Goal: Check status: Check status

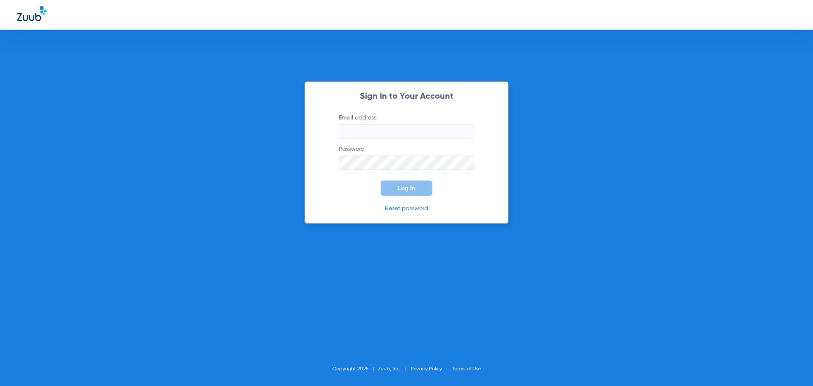
type input "[EMAIL_ADDRESS][DOMAIN_NAME]"
click at [402, 189] on span "Log In" at bounding box center [407, 188] width 18 height 7
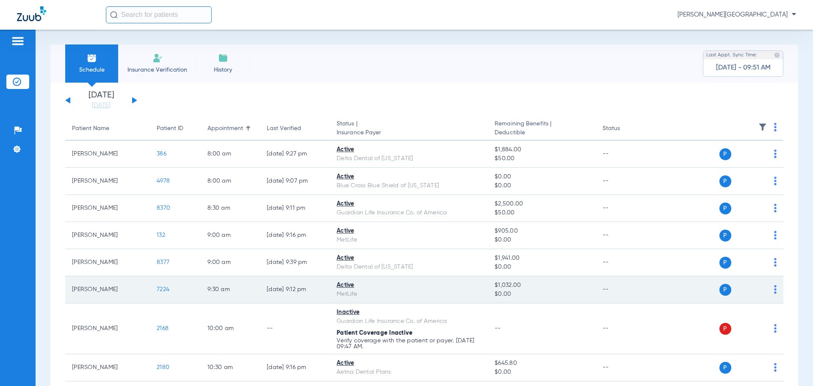
click at [160, 289] on span "7224" at bounding box center [163, 289] width 13 height 6
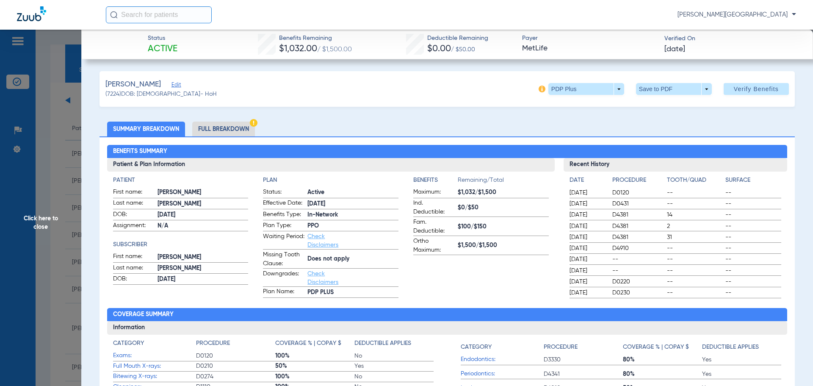
click at [247, 128] on li "Full Breakdown" at bounding box center [223, 129] width 63 height 15
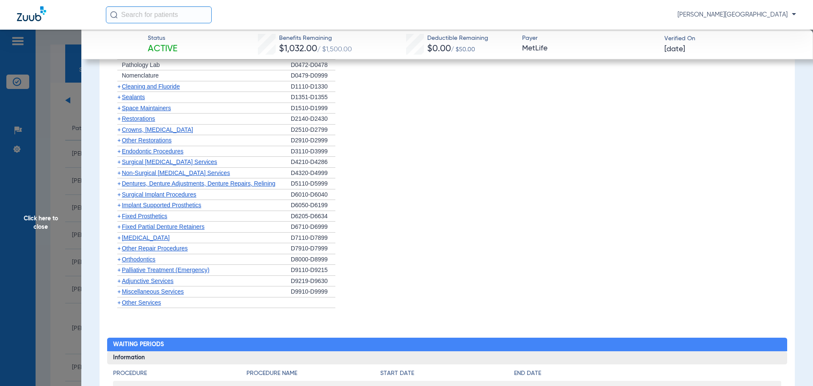
scroll to position [1188, 0]
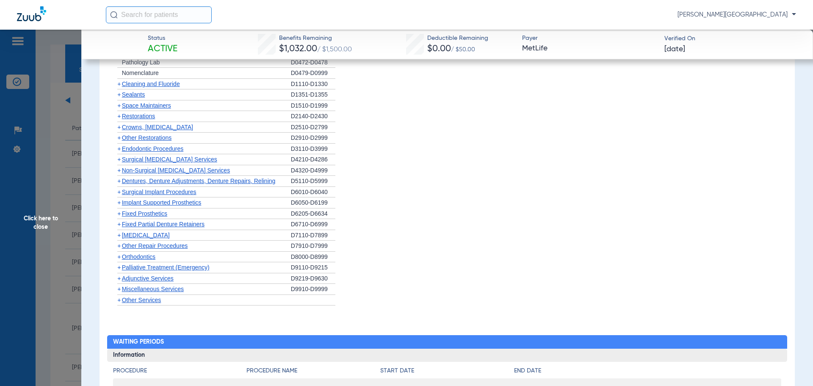
click at [120, 256] on span "+" at bounding box center [118, 256] width 3 height 7
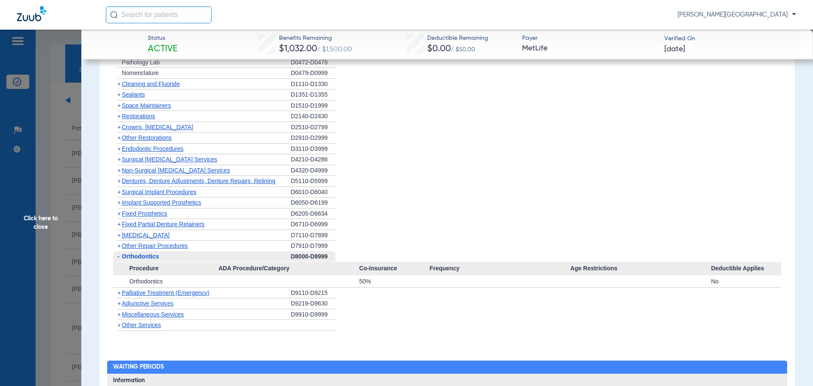
click at [120, 304] on span "+" at bounding box center [118, 303] width 3 height 7
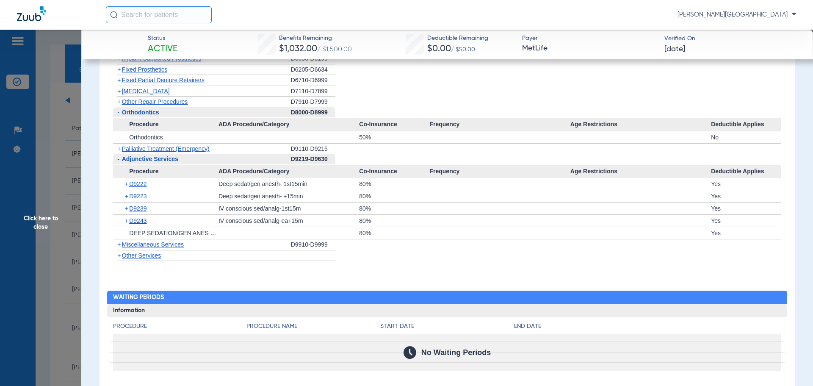
scroll to position [1342, 0]
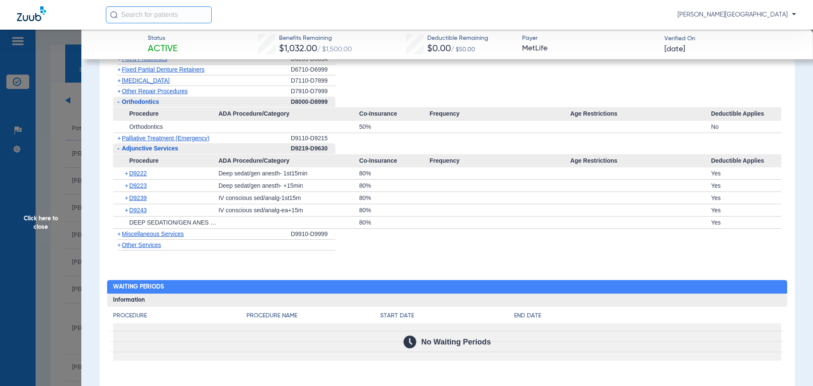
click at [117, 233] on span "+" at bounding box center [117, 234] width 9 height 11
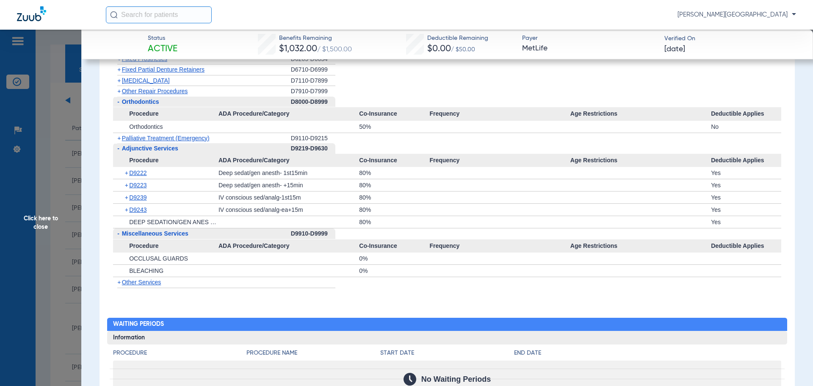
click at [59, 119] on span "Click here to close" at bounding box center [40, 223] width 81 height 386
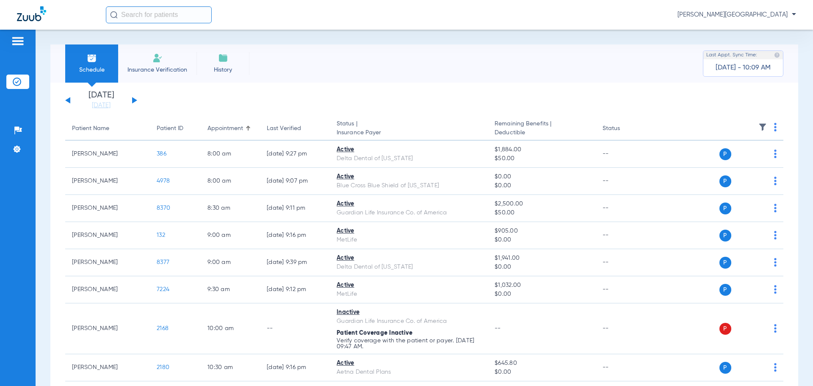
click at [145, 13] on input "text" at bounding box center [159, 14] width 106 height 17
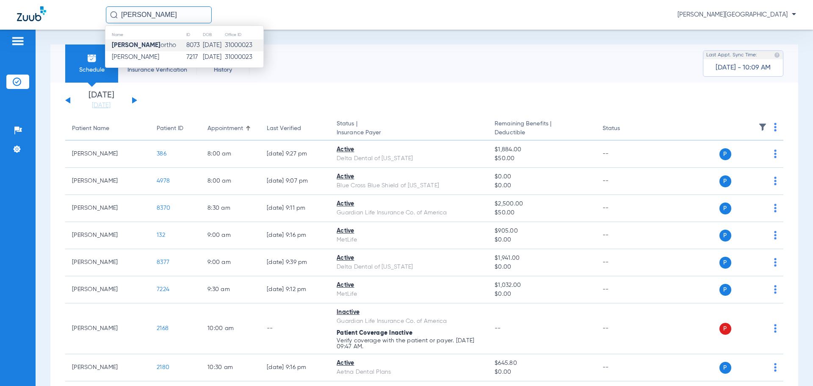
type input "[PERSON_NAME]"
click at [149, 46] on strong "[PERSON_NAME]" at bounding box center [136, 45] width 49 height 6
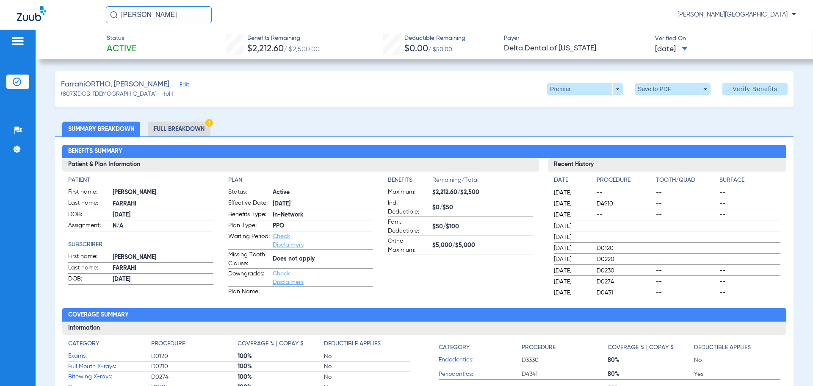
click at [179, 131] on li "Full Breakdown" at bounding box center [179, 129] width 63 height 15
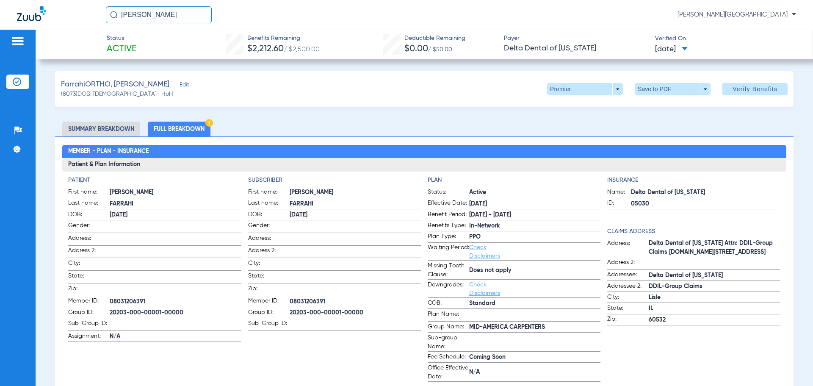
click at [14, 80] on img at bounding box center [17, 82] width 8 height 8
